Goal: Task Accomplishment & Management: Manage account settings

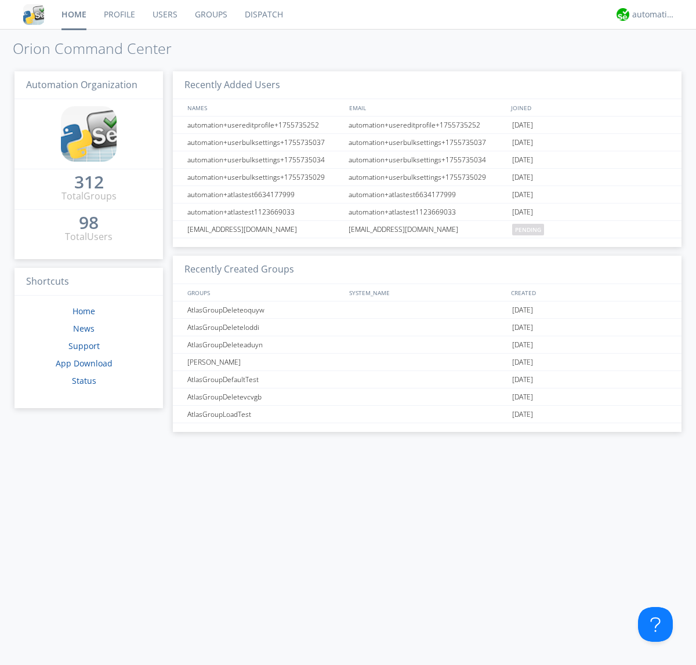
click at [164, 14] on link "Users" at bounding box center [165, 14] width 42 height 29
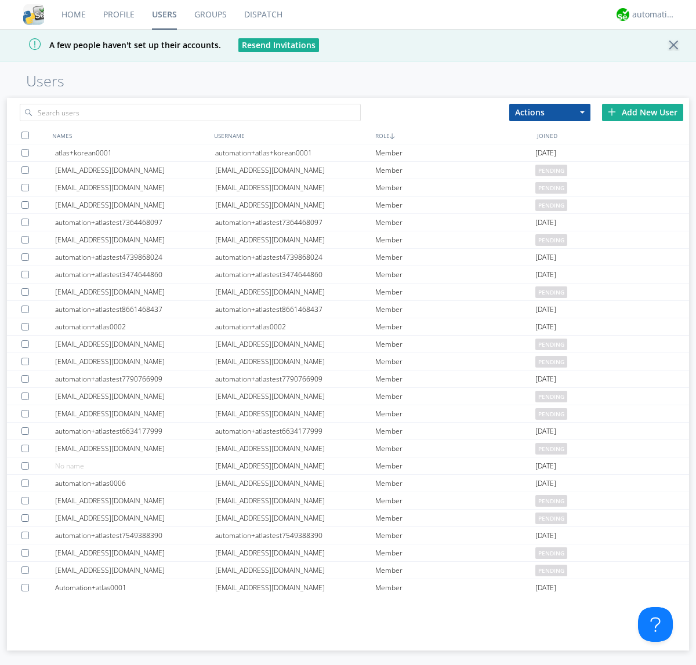
click at [642, 112] on div "Add New User" at bounding box center [642, 112] width 81 height 17
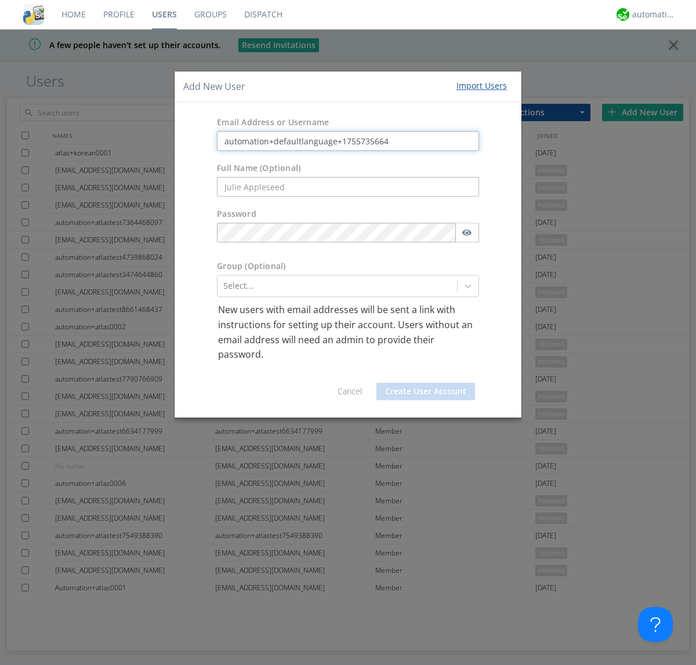
type input "automation+defaultlanguage+1755735664"
click at [426, 391] on button "Create User Account" at bounding box center [425, 391] width 99 height 17
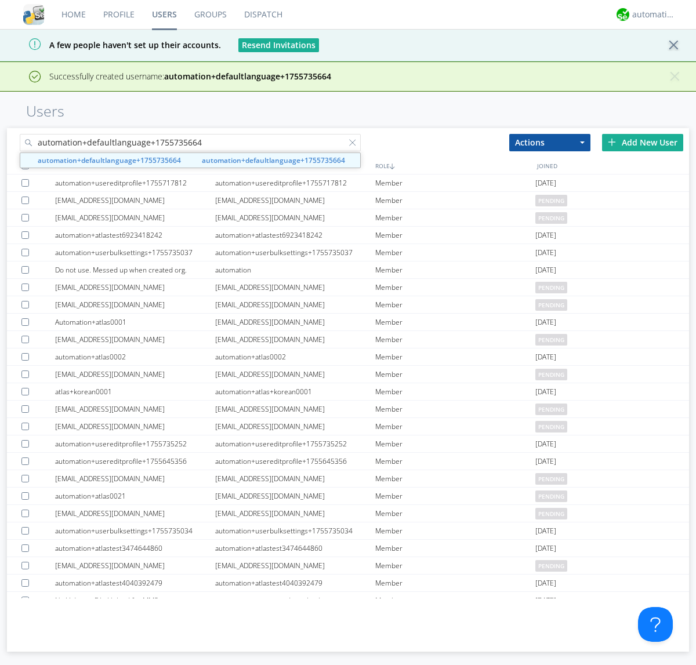
type input "automation+defaultlanguage+1755735664"
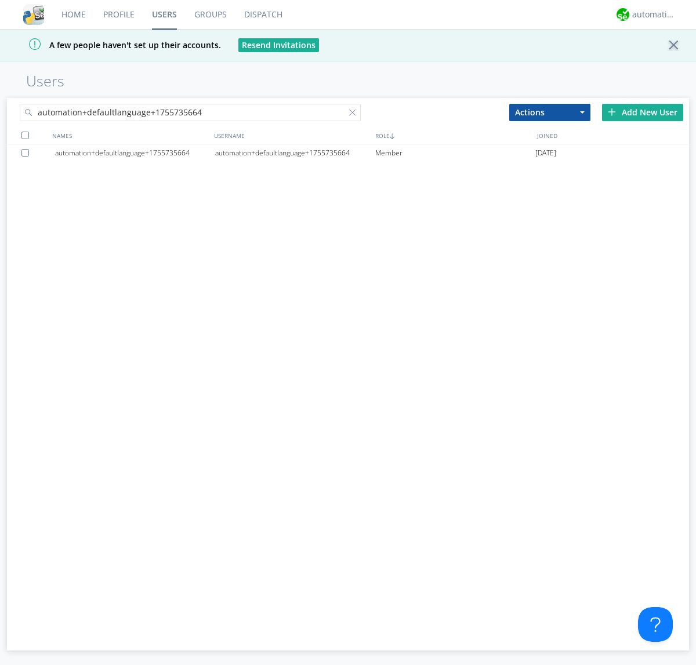
click at [295, 152] on div "automation+defaultlanguage+1755735664" at bounding box center [295, 152] width 160 height 17
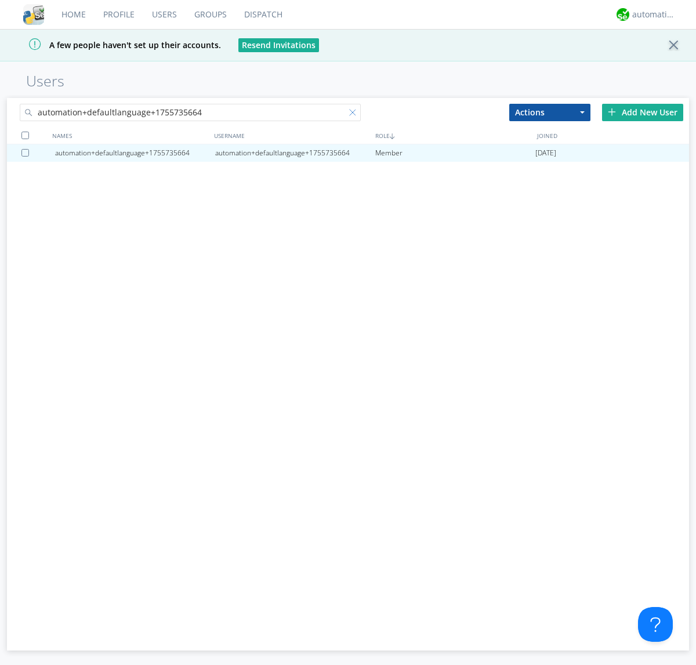
click at [349, 114] on div at bounding box center [355, 115] width 12 height 12
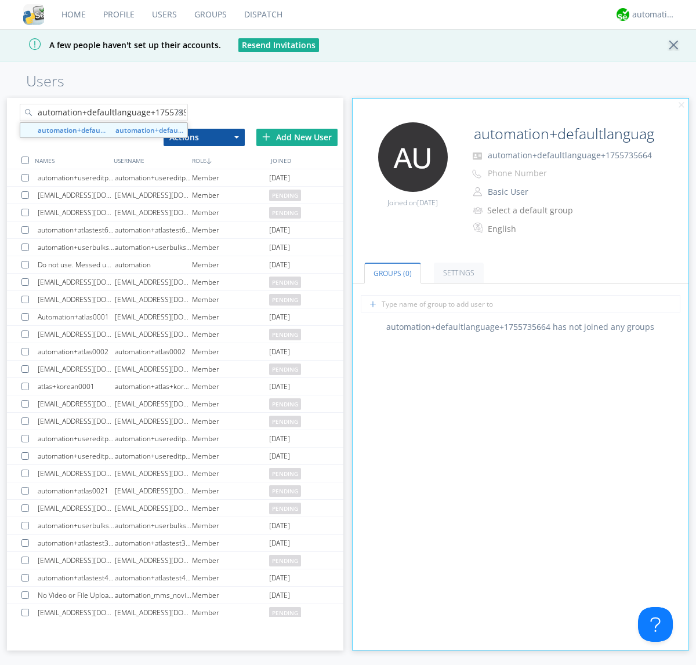
scroll to position [0, 12]
type input "automation+defaultlanguage+1755735664"
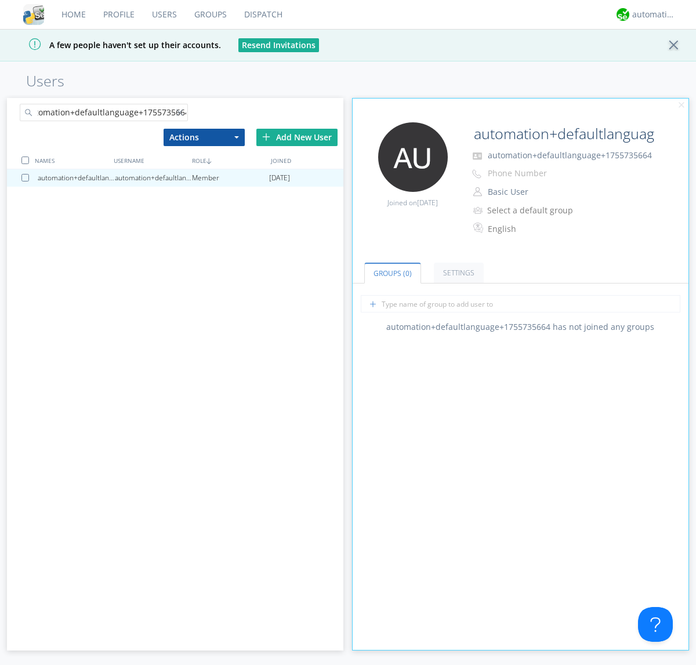
click at [27, 177] on div at bounding box center [27, 178] width 12 height 8
click at [203, 137] on button "Actions" at bounding box center [203, 137] width 81 height 17
click at [0, 0] on link "Delete User" at bounding box center [0, 0] width 0 height 0
